Goal: Information Seeking & Learning: Learn about a topic

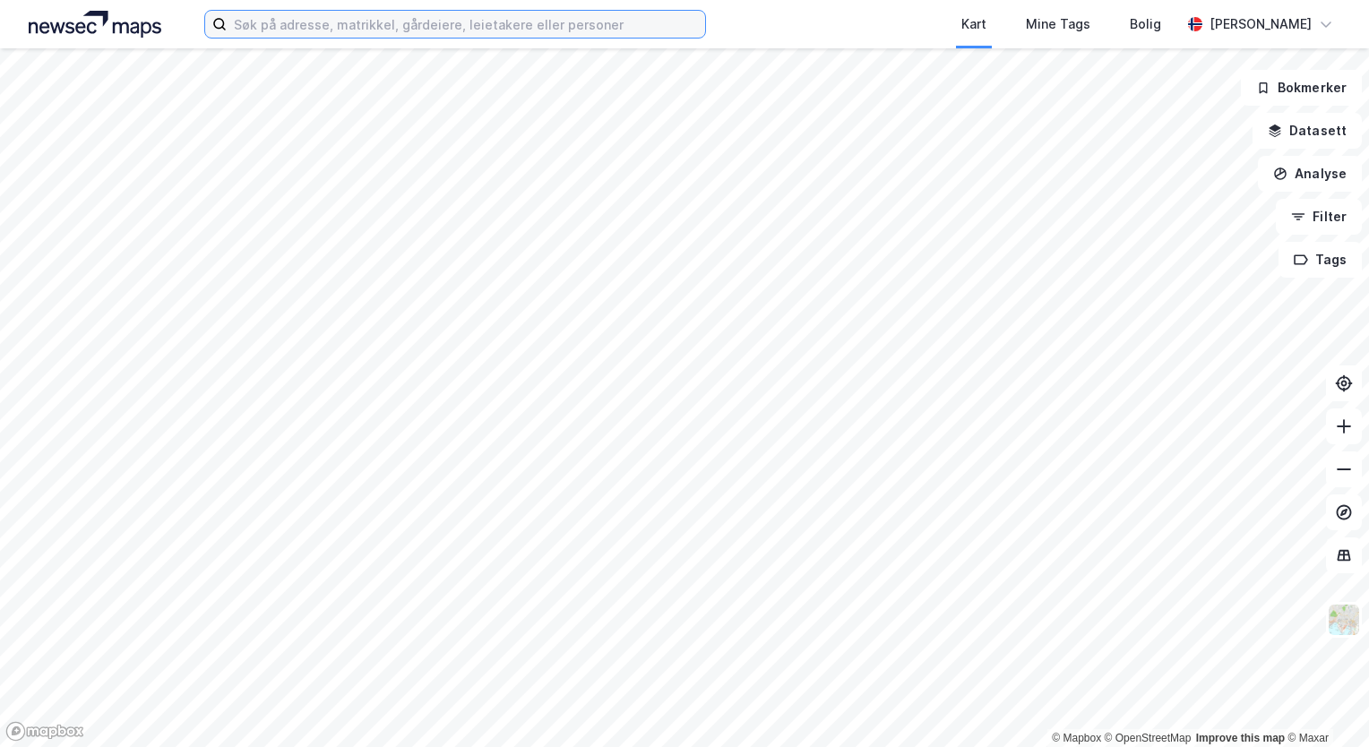
click at [336, 27] on input at bounding box center [466, 24] width 479 height 27
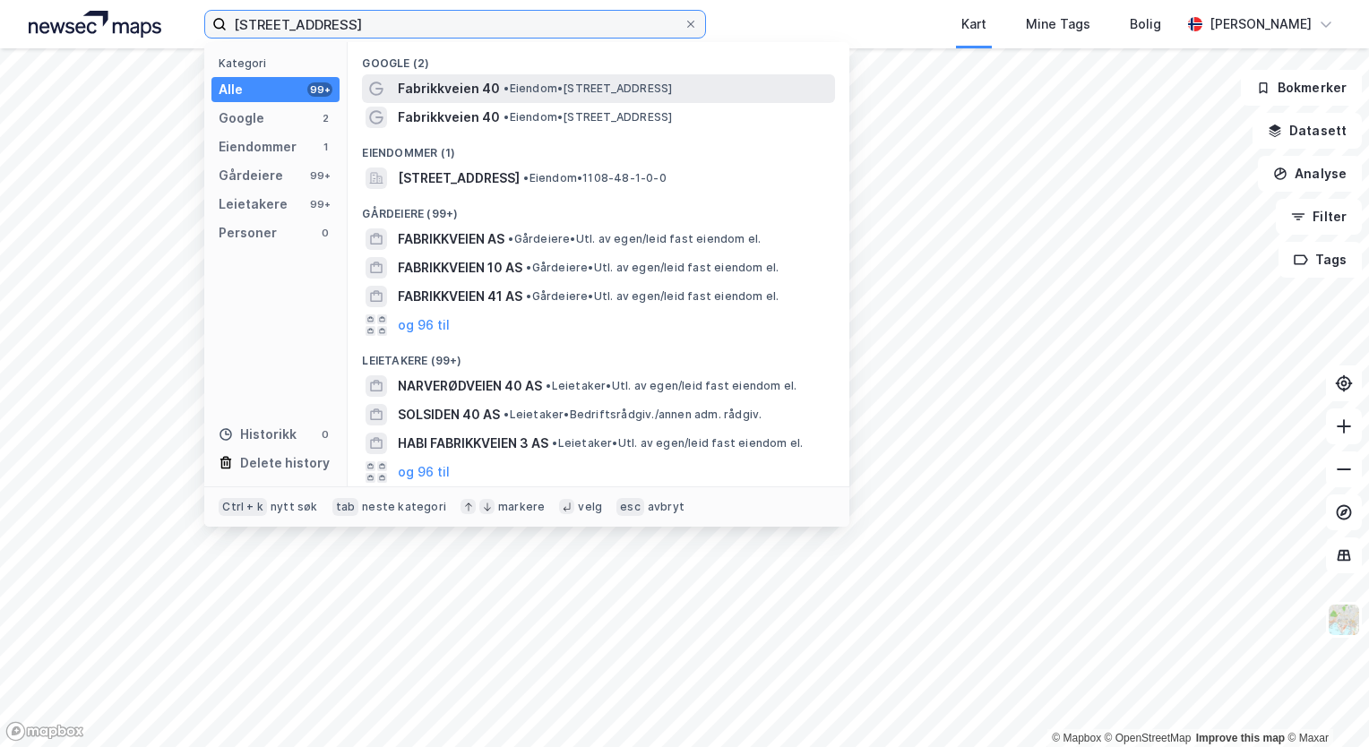
type input "[STREET_ADDRESS]"
click at [542, 91] on span "• Eiendom • [STREET_ADDRESS]" at bounding box center [588, 89] width 168 height 14
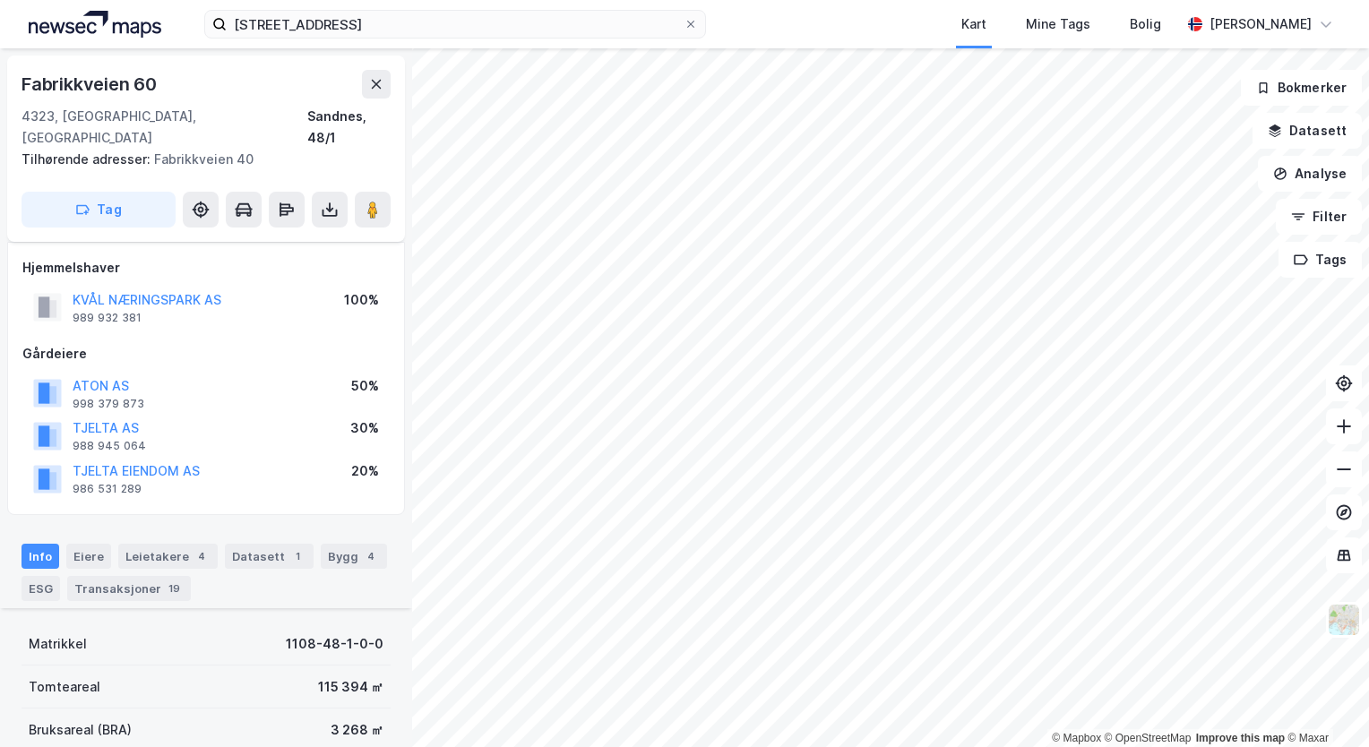
scroll to position [333, 0]
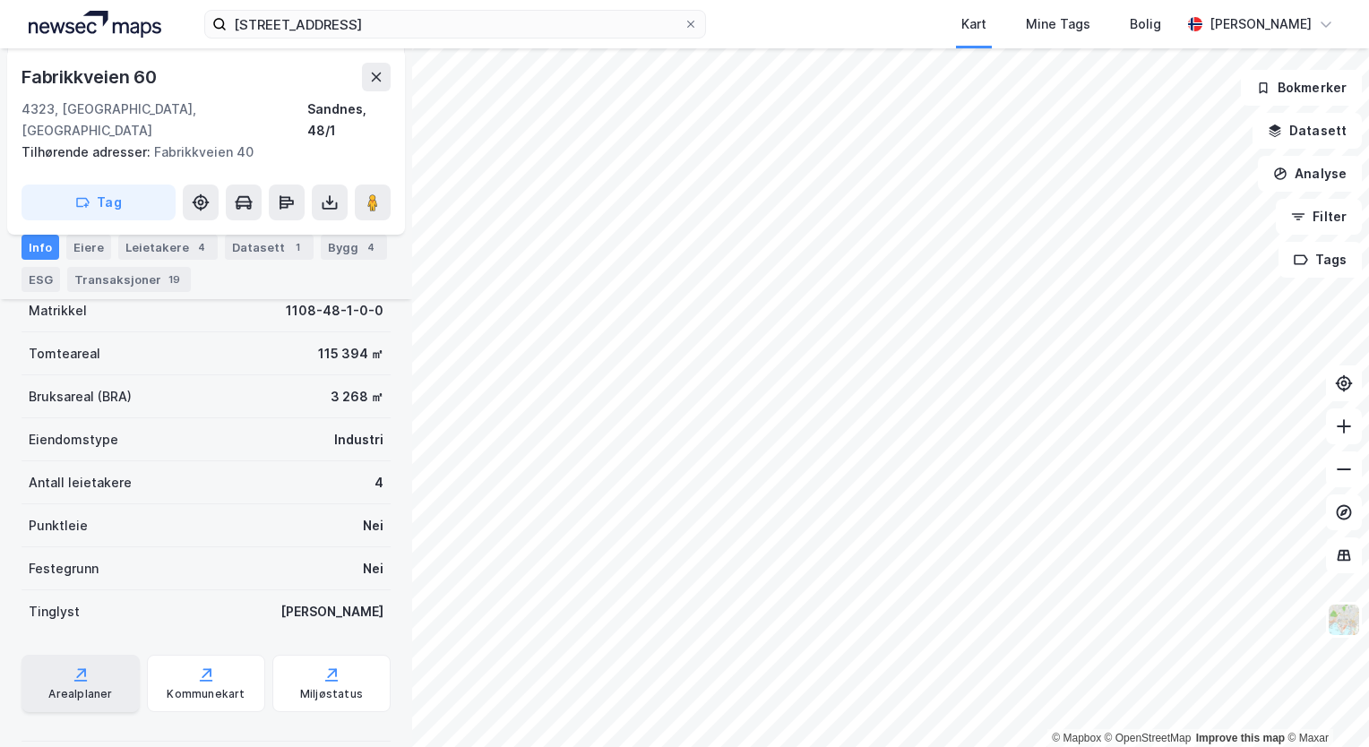
click at [104, 655] on div "Arealplaner" at bounding box center [81, 683] width 118 height 57
